Goal: Task Accomplishment & Management: Use online tool/utility

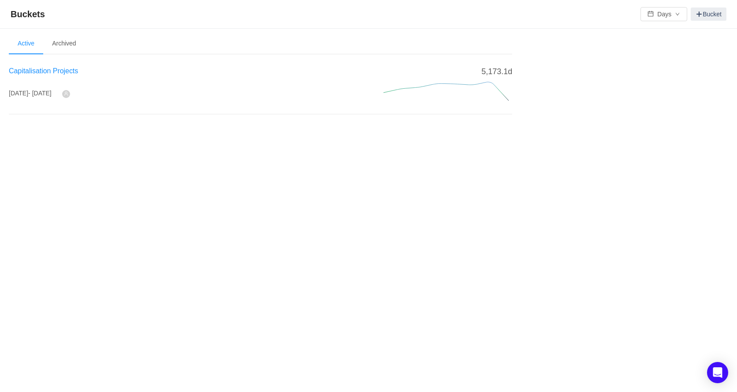
click at [51, 72] on span "Capitalisation Projects" at bounding box center [43, 70] width 69 height 7
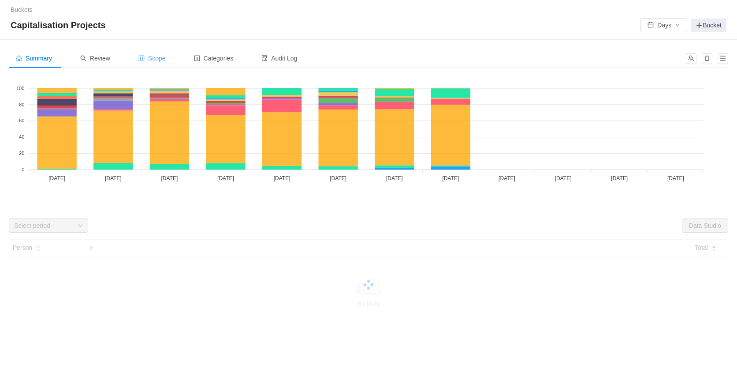
click at [163, 60] on span "Scope" at bounding box center [151, 58] width 27 height 7
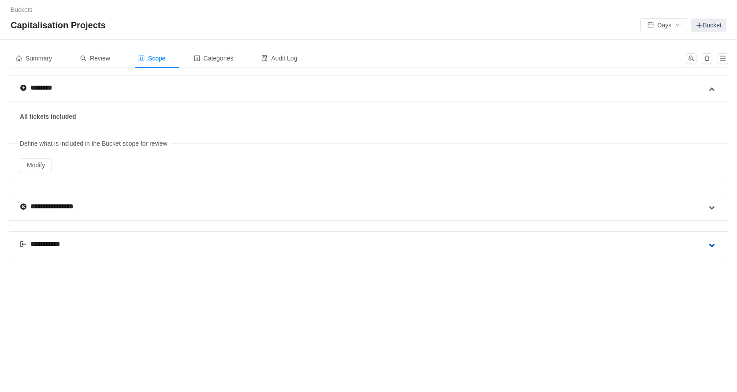
click at [713, 243] on span at bounding box center [712, 245] width 11 height 11
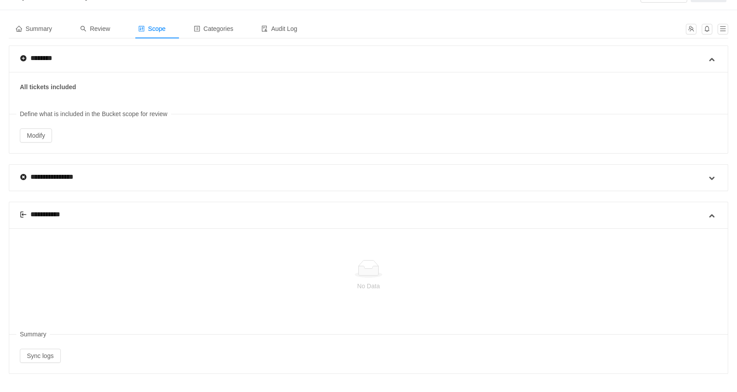
scroll to position [29, 0]
click at [36, 355] on button "Sync logs" at bounding box center [40, 356] width 41 height 14
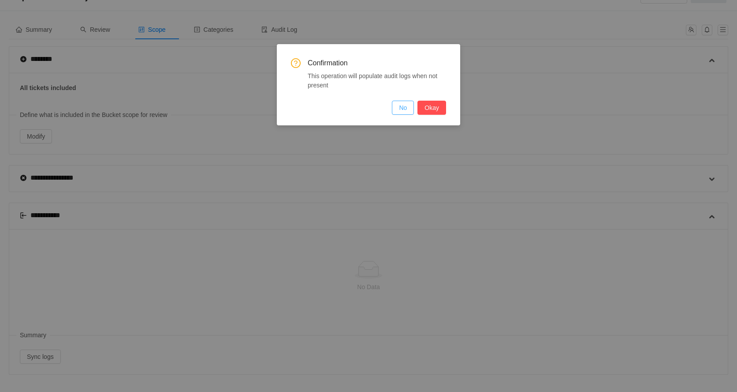
click at [402, 108] on button "No" at bounding box center [403, 108] width 22 height 14
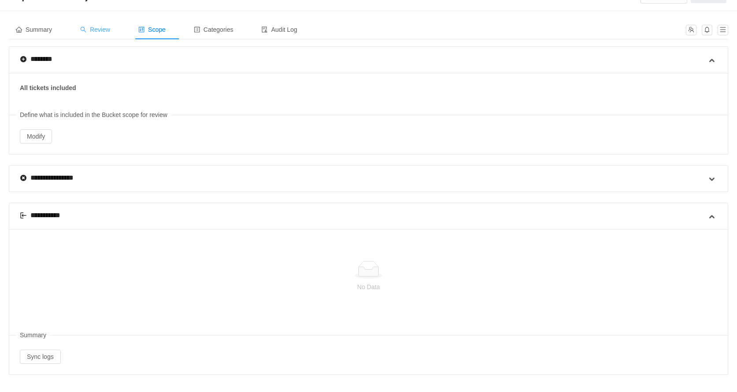
click at [104, 29] on span "Review" at bounding box center [95, 29] width 30 height 7
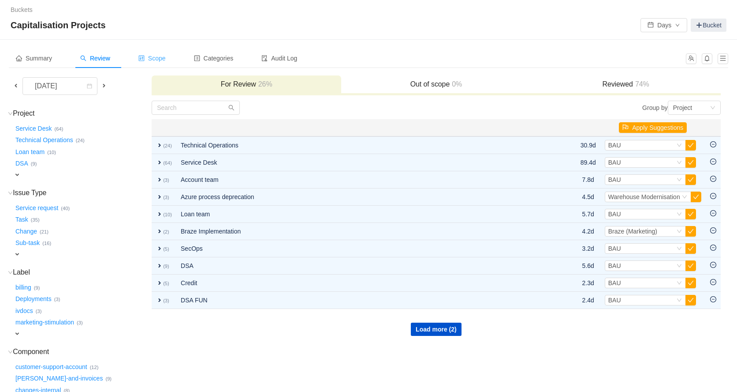
click at [160, 57] on span "Scope" at bounding box center [151, 58] width 27 height 7
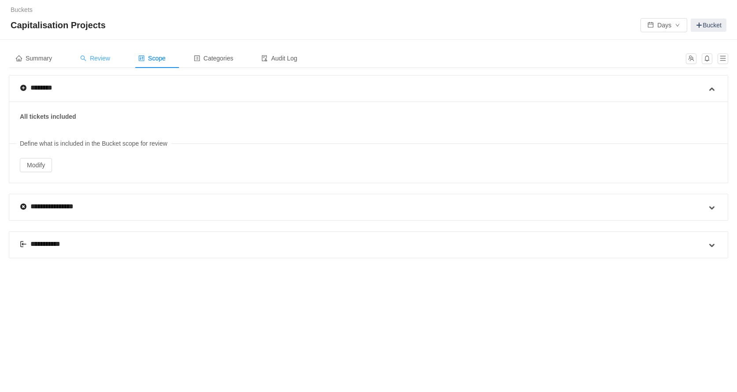
click at [103, 60] on span "Review" at bounding box center [95, 58] width 30 height 7
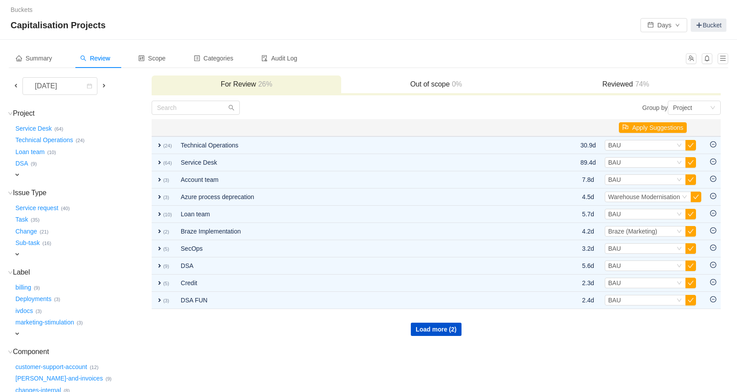
click at [15, 84] on span at bounding box center [15, 85] width 7 height 7
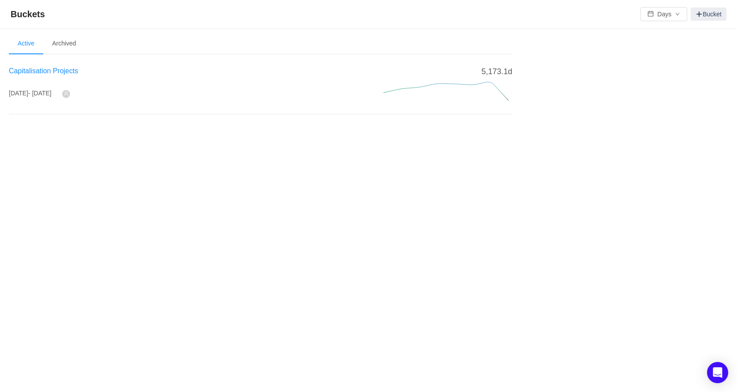
click at [67, 71] on span "Capitalisation Projects" at bounding box center [43, 70] width 69 height 7
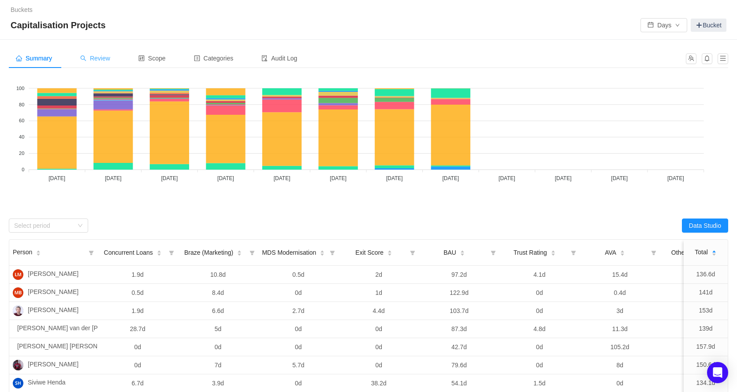
click at [103, 58] on span "Review" at bounding box center [95, 58] width 30 height 7
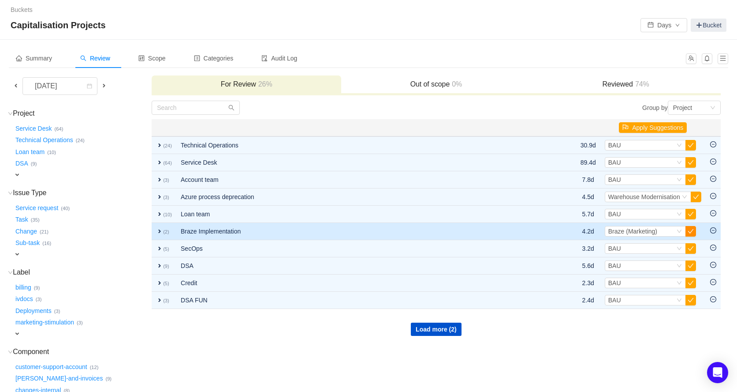
click at [688, 233] on button "button" at bounding box center [691, 231] width 11 height 11
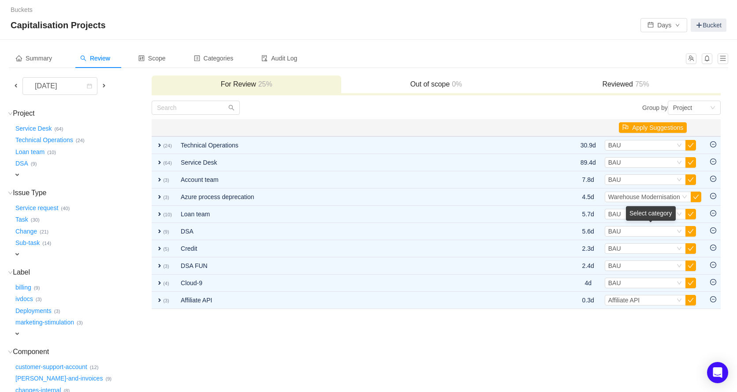
click at [688, 233] on button "button" at bounding box center [691, 231] width 11 height 11
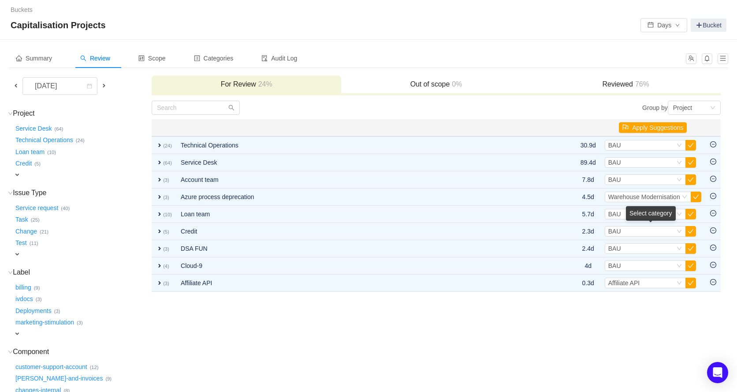
click at [688, 233] on button "button" at bounding box center [691, 231] width 11 height 11
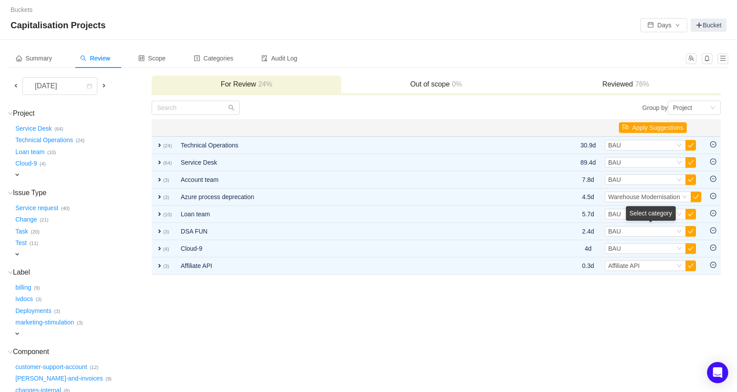
click at [688, 233] on button "button" at bounding box center [691, 231] width 11 height 11
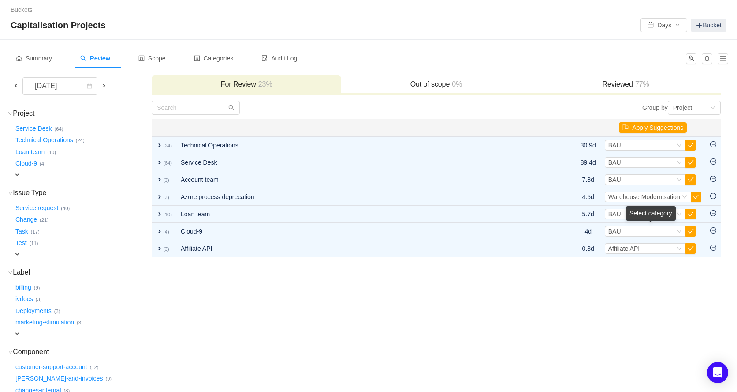
click at [688, 233] on button "button" at bounding box center [691, 231] width 11 height 11
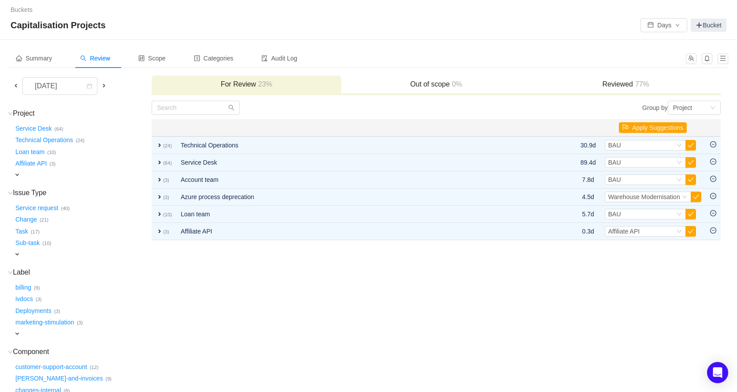
click at [688, 233] on button "button" at bounding box center [691, 231] width 11 height 11
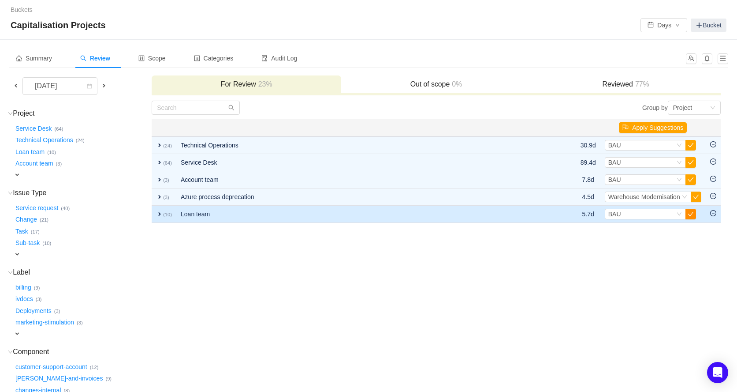
click at [688, 215] on button "button" at bounding box center [691, 214] width 11 height 11
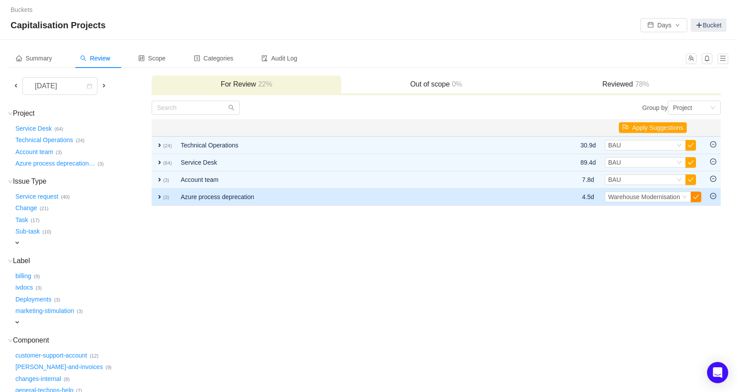
click at [696, 198] on button "button" at bounding box center [696, 196] width 11 height 11
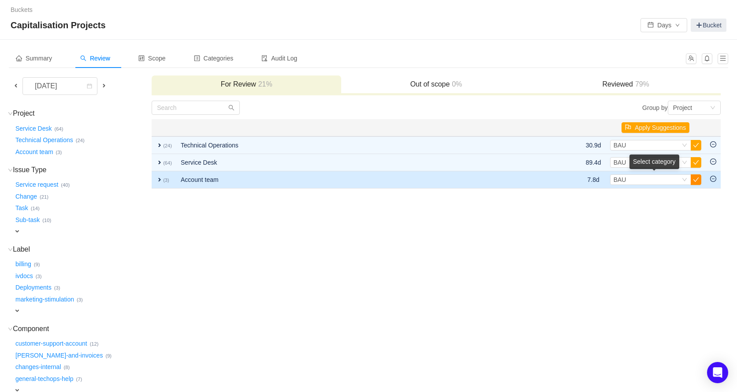
click at [696, 180] on button "button" at bounding box center [696, 179] width 11 height 11
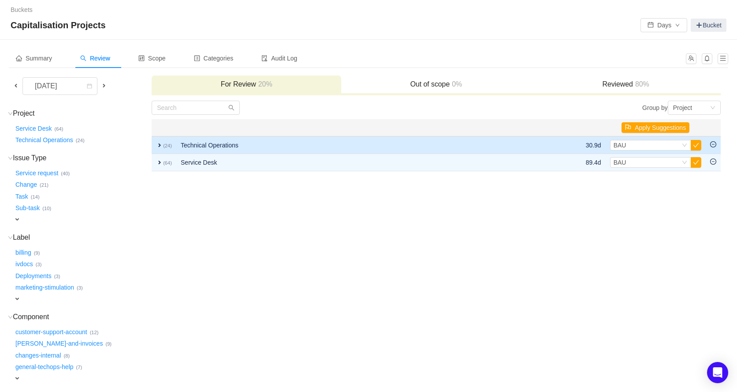
click at [158, 144] on span "expand" at bounding box center [159, 145] width 7 height 7
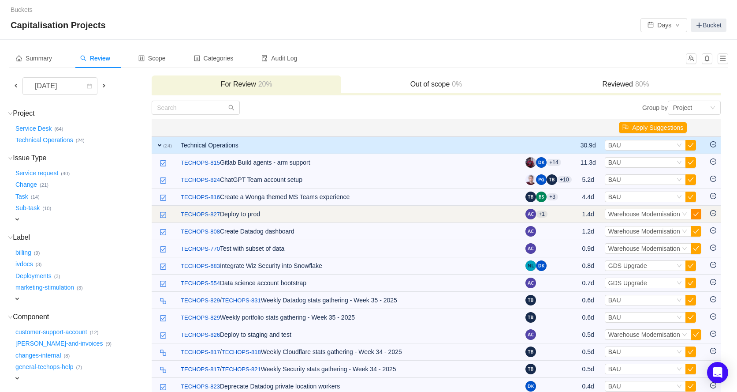
click at [699, 217] on button "button" at bounding box center [696, 214] width 11 height 11
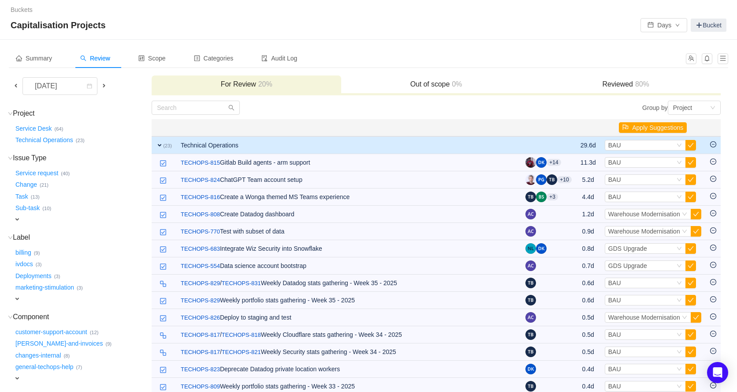
click at [699, 217] on button "button" at bounding box center [696, 214] width 11 height 11
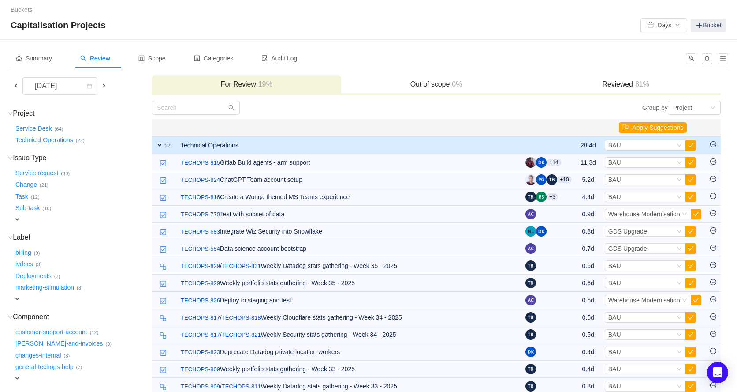
click at [699, 217] on button "button" at bounding box center [696, 214] width 11 height 11
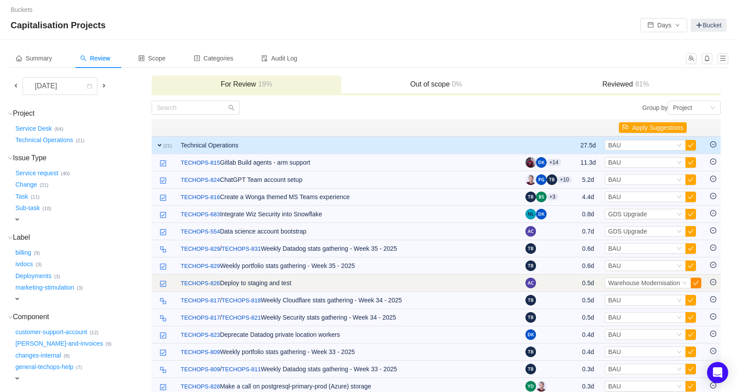
click at [699, 284] on button "button" at bounding box center [696, 282] width 11 height 11
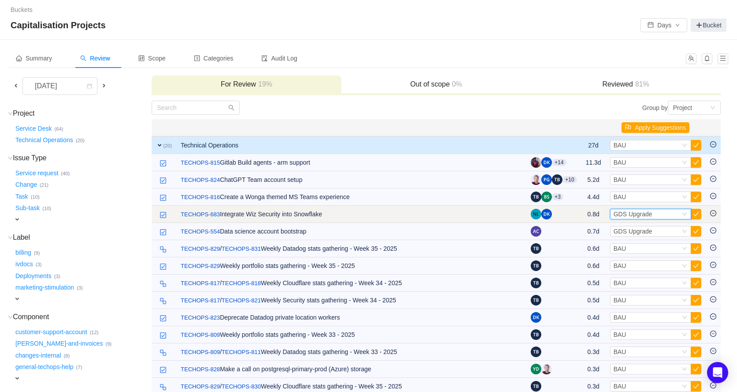
click at [684, 215] on icon "icon: down" at bounding box center [684, 213] width 5 height 5
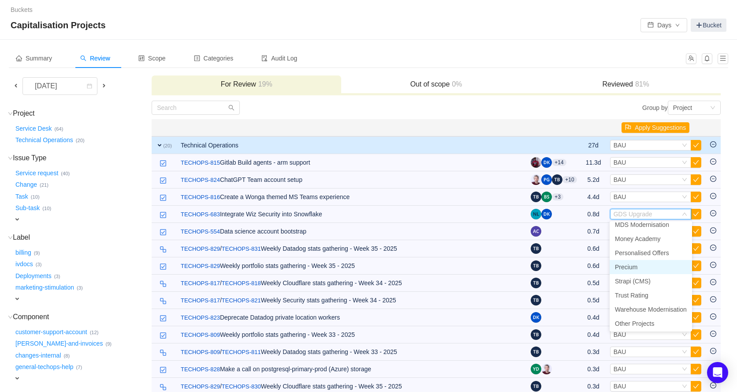
scroll to position [145, 0]
click at [658, 310] on span "Warehouse Modernisation" at bounding box center [651, 310] width 72 height 7
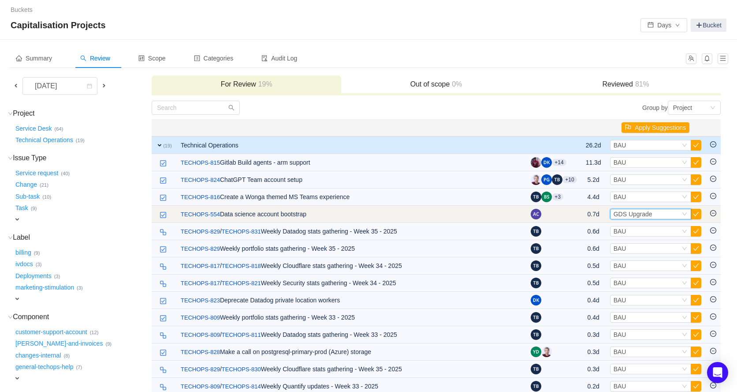
click at [684, 215] on icon "icon: down" at bounding box center [684, 213] width 5 height 5
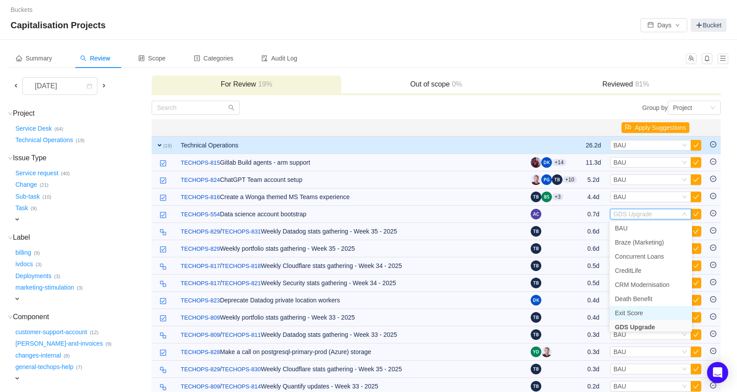
scroll to position [147, 0]
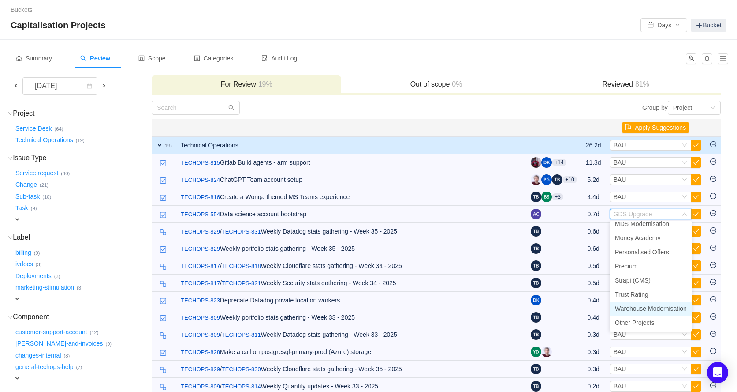
click at [663, 308] on span "Warehouse Modernisation" at bounding box center [651, 308] width 72 height 7
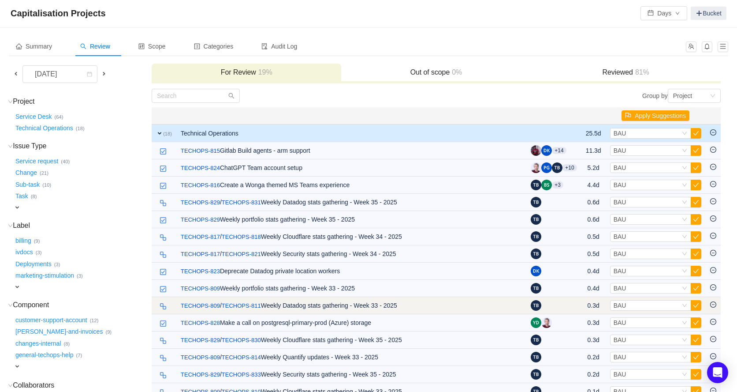
scroll to position [7, 0]
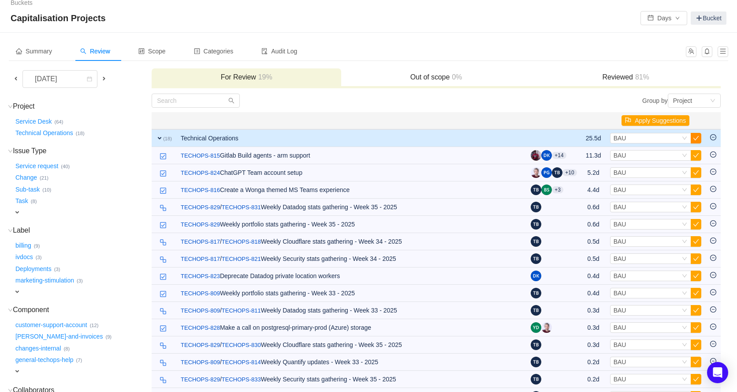
click at [696, 137] on button "button" at bounding box center [696, 138] width 11 height 11
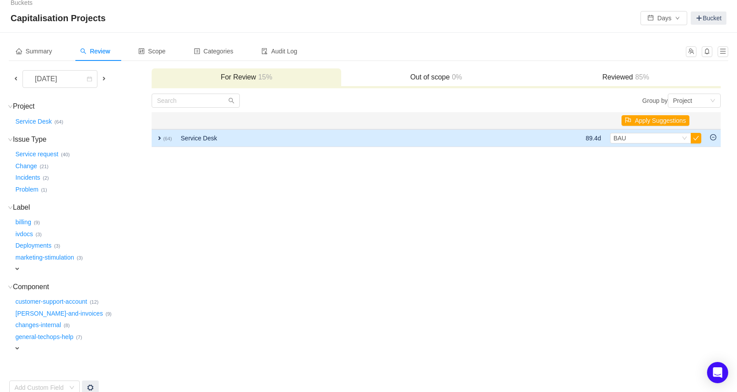
click at [159, 137] on span "expand" at bounding box center [159, 138] width 7 height 7
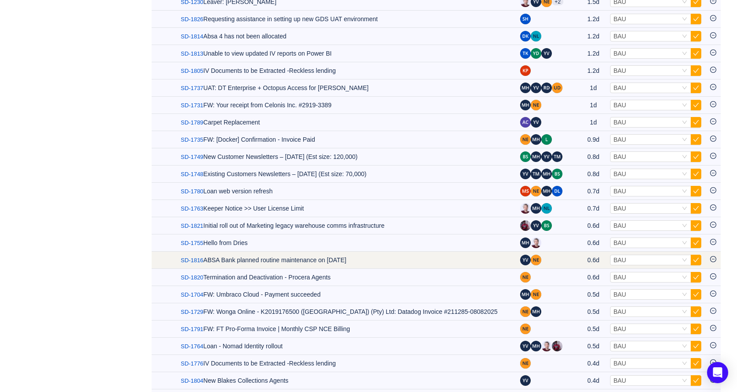
scroll to position [457, 0]
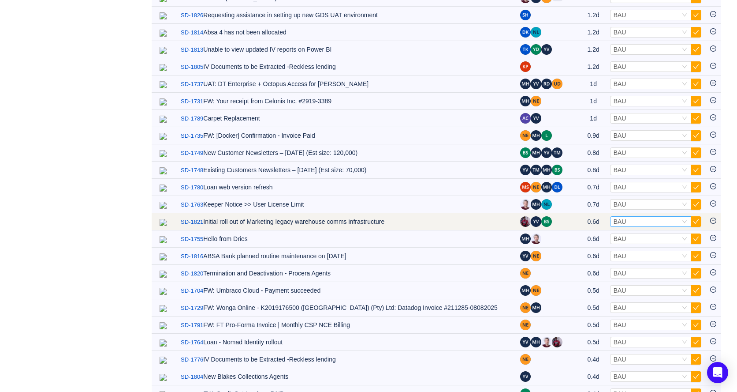
click at [647, 224] on div "Select BAU" at bounding box center [647, 222] width 67 height 10
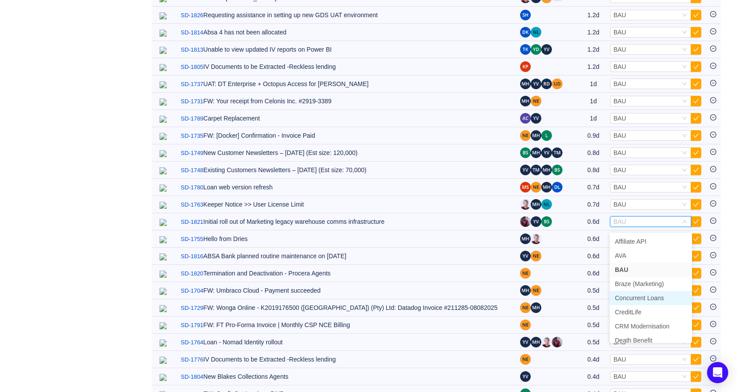
scroll to position [147, 0]
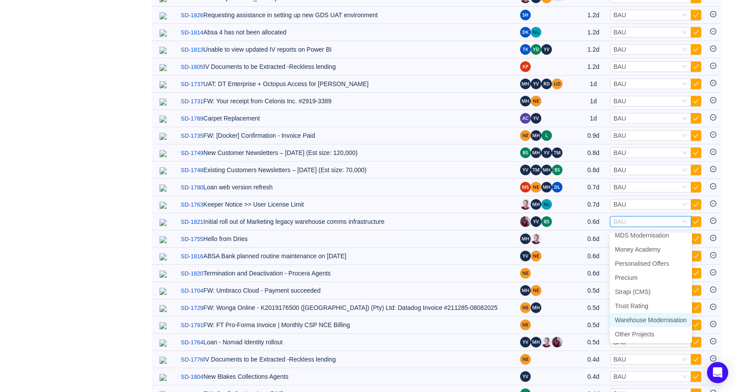
click at [647, 321] on span "Warehouse Modernisation" at bounding box center [651, 319] width 72 height 7
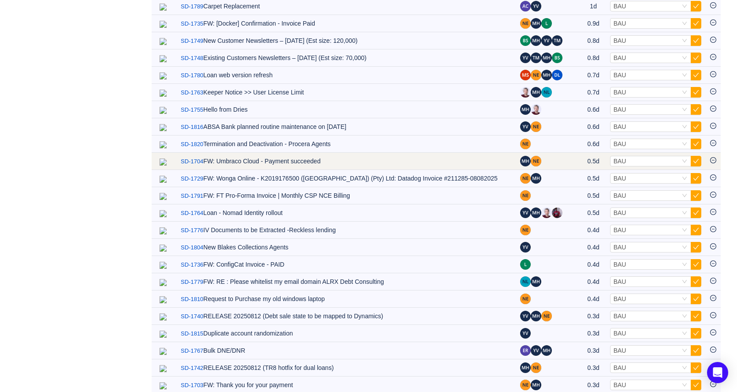
scroll to position [568, 0]
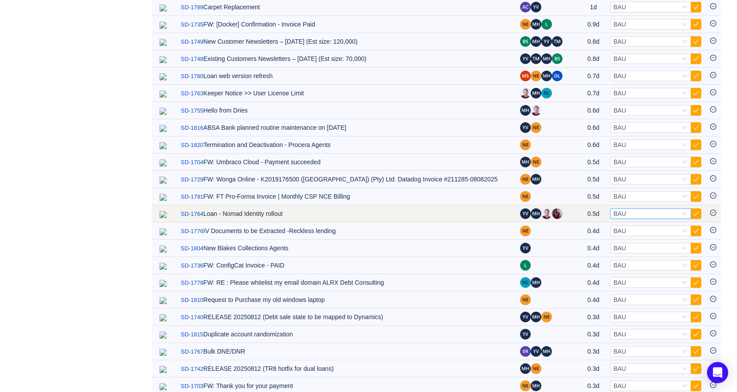
click at [635, 218] on div "Select BAU" at bounding box center [647, 214] width 67 height 10
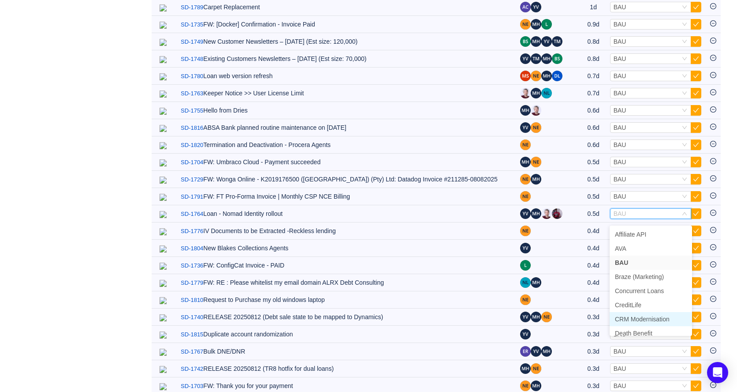
scroll to position [147, 0]
click at [644, 313] on span "Warehouse Modernisation" at bounding box center [651, 312] width 72 height 7
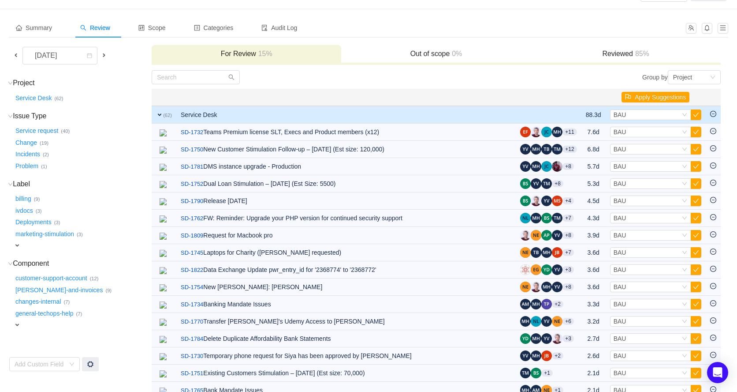
scroll to position [0, 0]
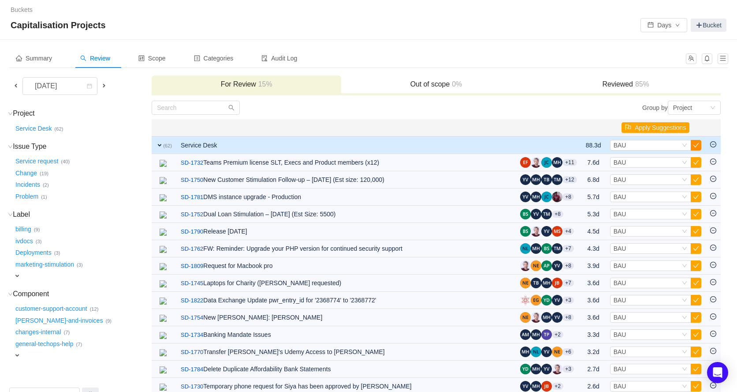
click at [699, 146] on button "button" at bounding box center [696, 145] width 11 height 11
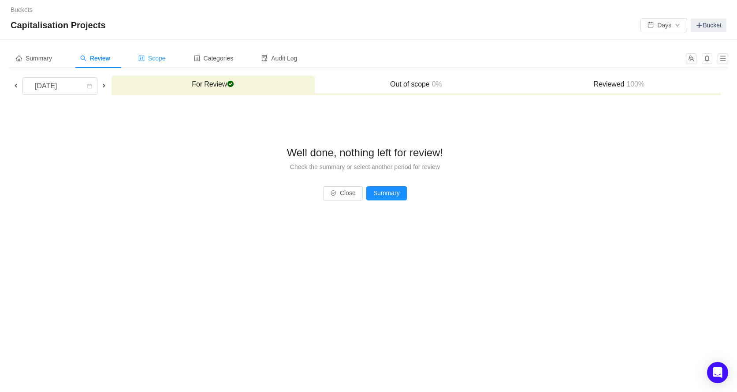
click at [161, 59] on span "Scope" at bounding box center [151, 58] width 27 height 7
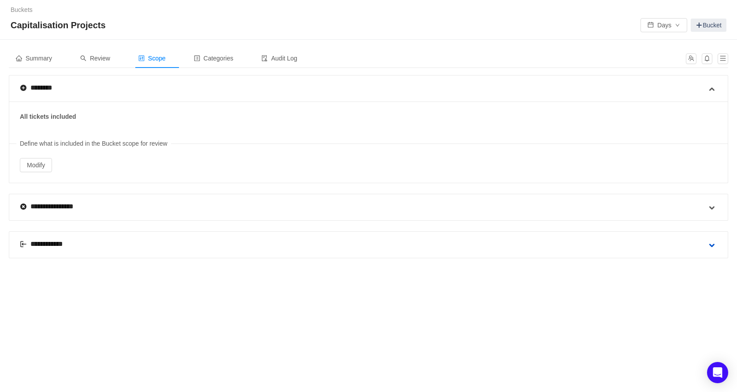
click at [710, 243] on span at bounding box center [712, 245] width 11 height 11
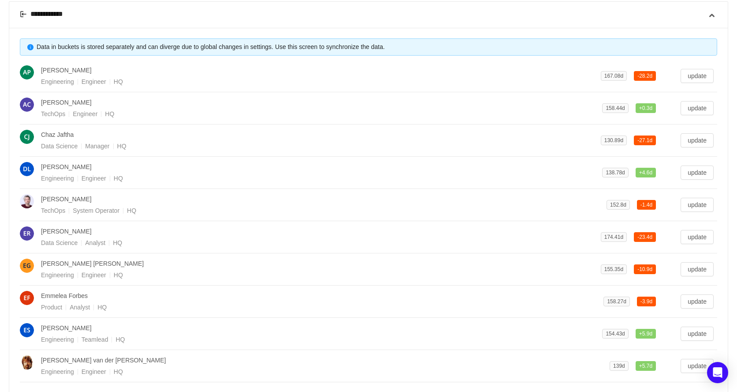
scroll to position [325, 0]
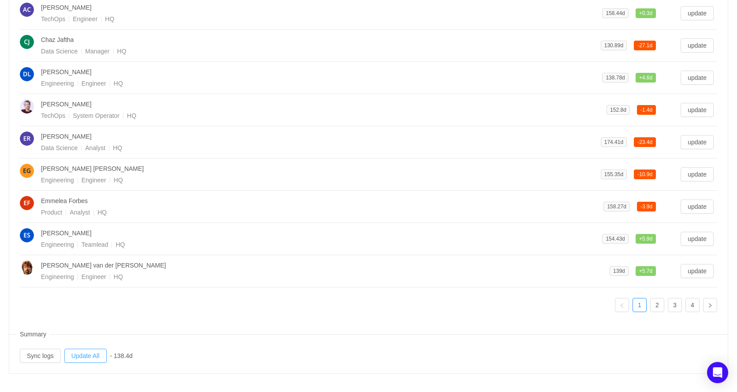
click at [89, 356] on button "Update All" at bounding box center [85, 355] width 42 height 14
